Goal: Find specific page/section: Find specific page/section

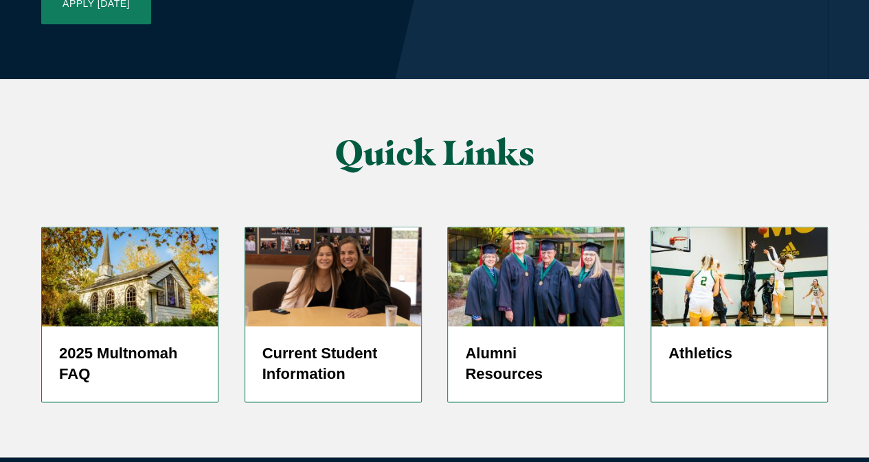
scroll to position [3385, 0]
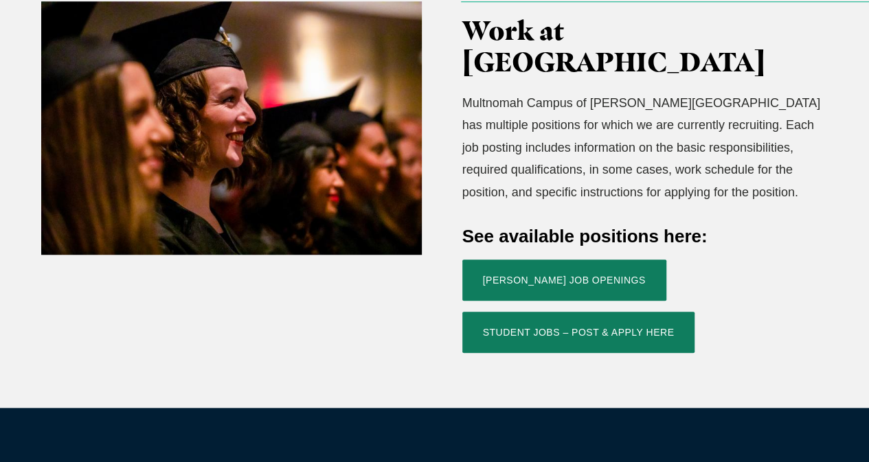
scroll to position [475, 0]
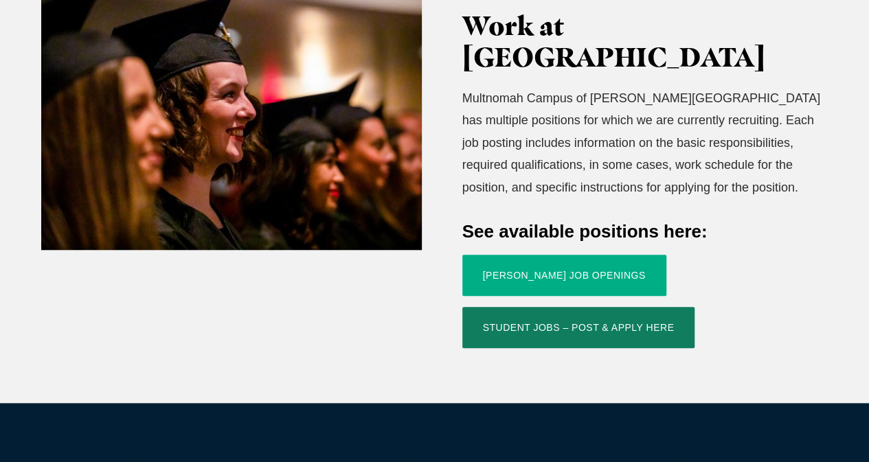
click at [538, 255] on link "Jessup Job Openings" at bounding box center [564, 275] width 204 height 41
